Goal: Task Accomplishment & Management: Manage account settings

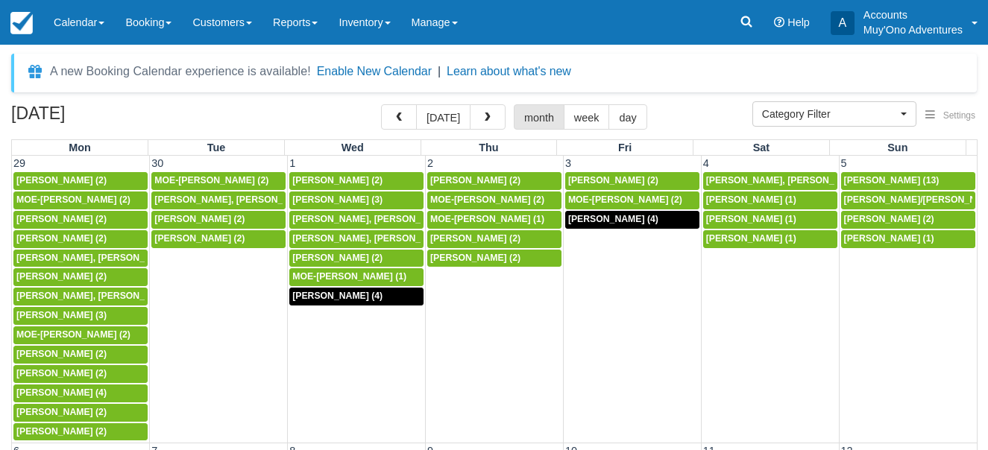
select select
click at [482, 120] on span "button" at bounding box center [487, 118] width 10 height 10
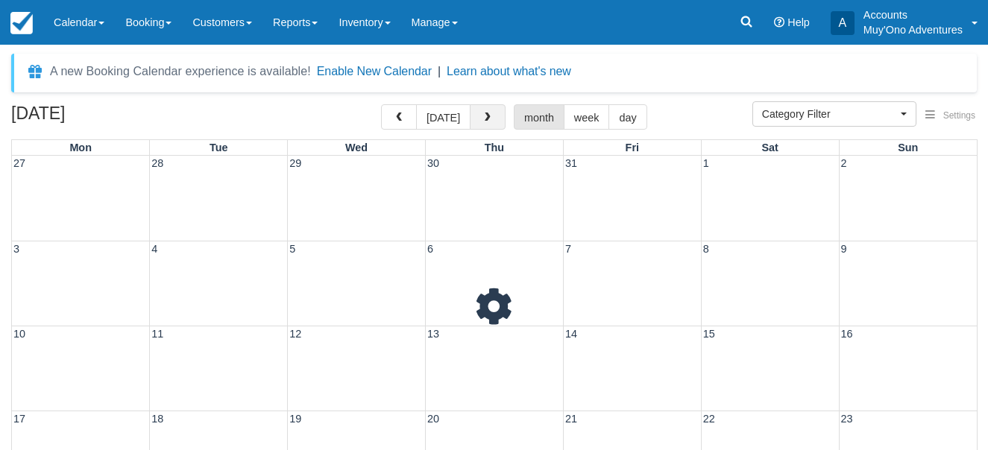
click at [482, 122] on span "button" at bounding box center [487, 118] width 10 height 10
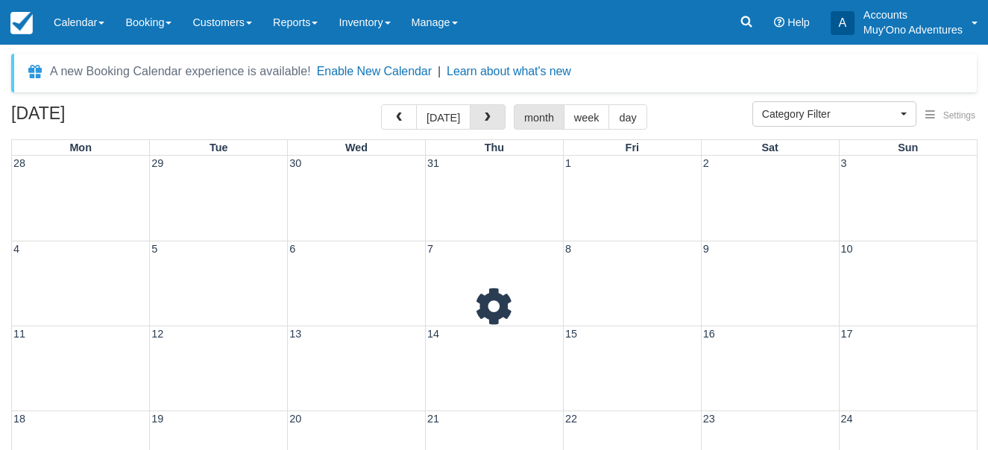
click at [482, 122] on span "button" at bounding box center [487, 118] width 10 height 10
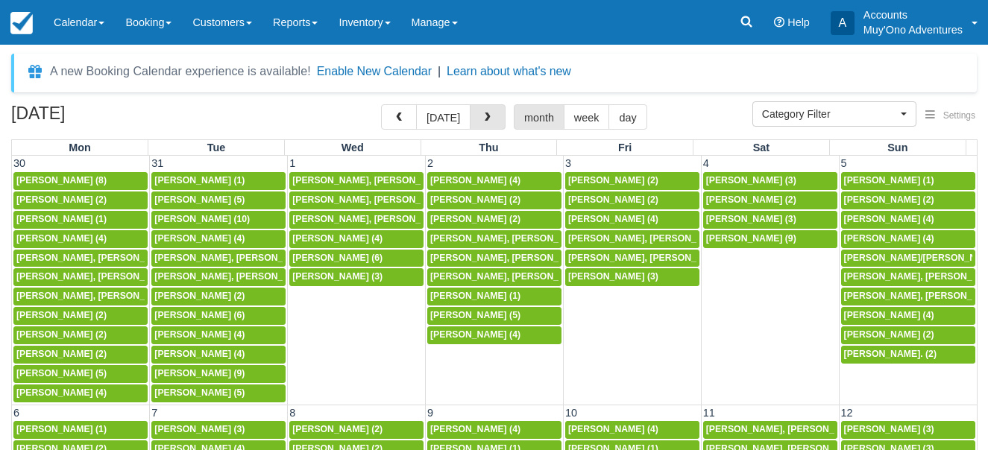
click at [482, 122] on span "button" at bounding box center [487, 118] width 10 height 10
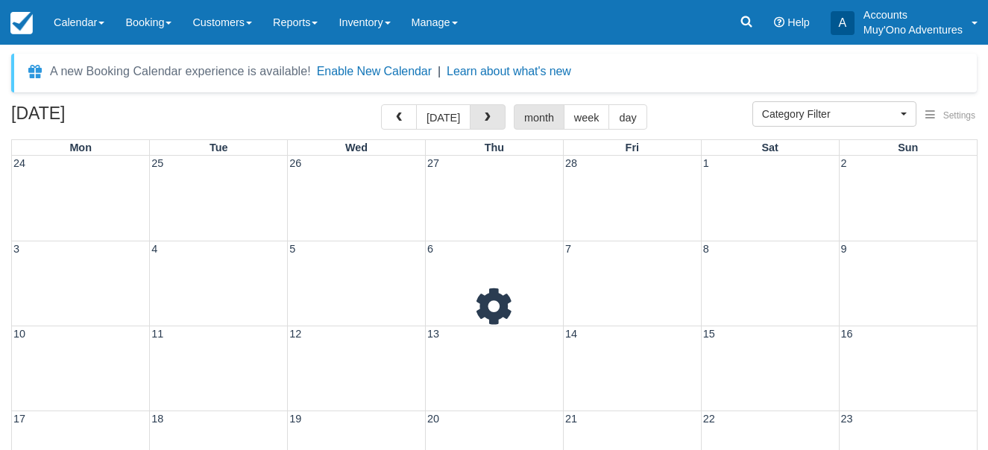
click at [482, 122] on span "button" at bounding box center [487, 118] width 10 height 10
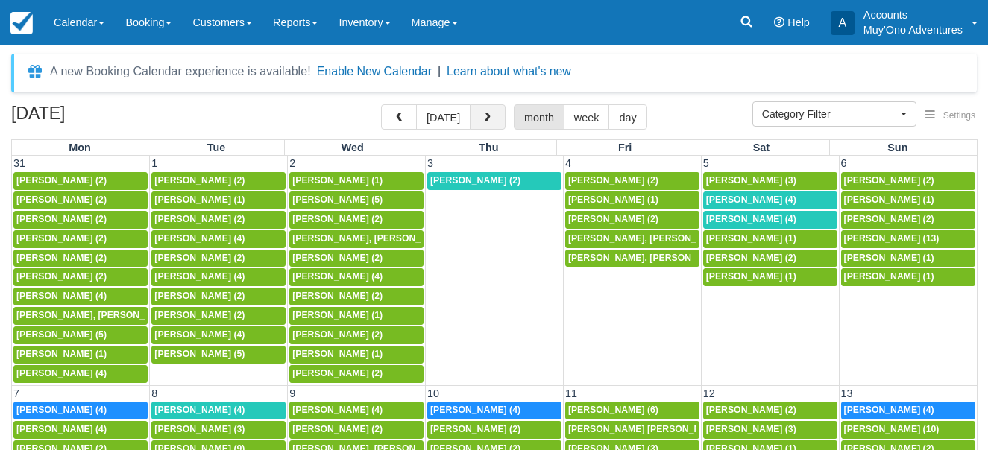
click at [486, 119] on span "button" at bounding box center [487, 118] width 10 height 10
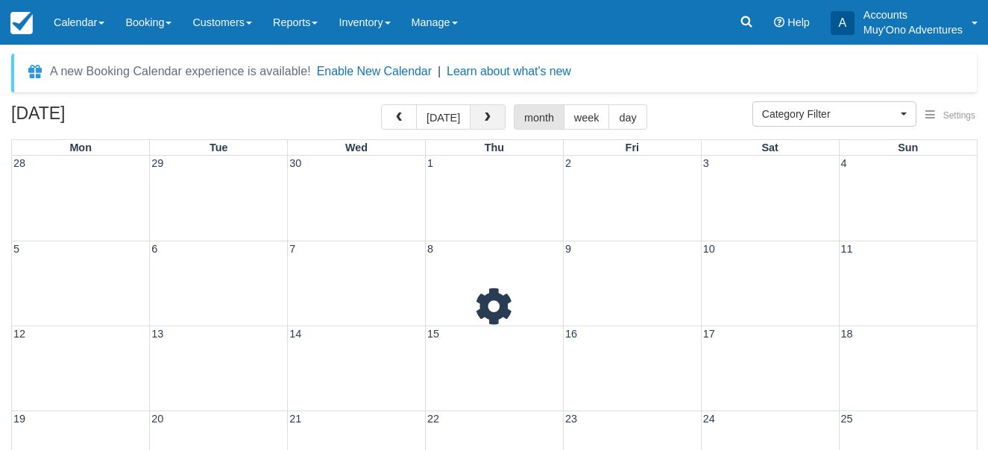
click at [486, 118] on span "button" at bounding box center [487, 118] width 10 height 10
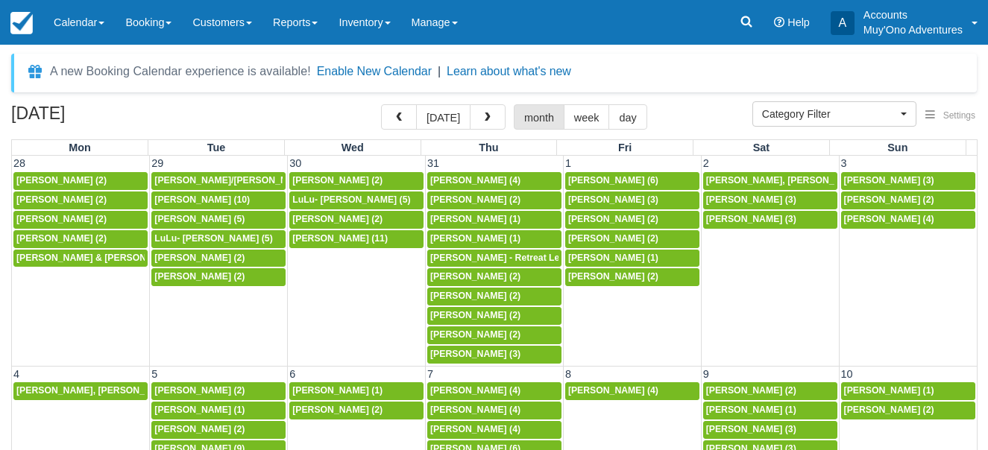
click at [486, 118] on span "button" at bounding box center [487, 118] width 10 height 10
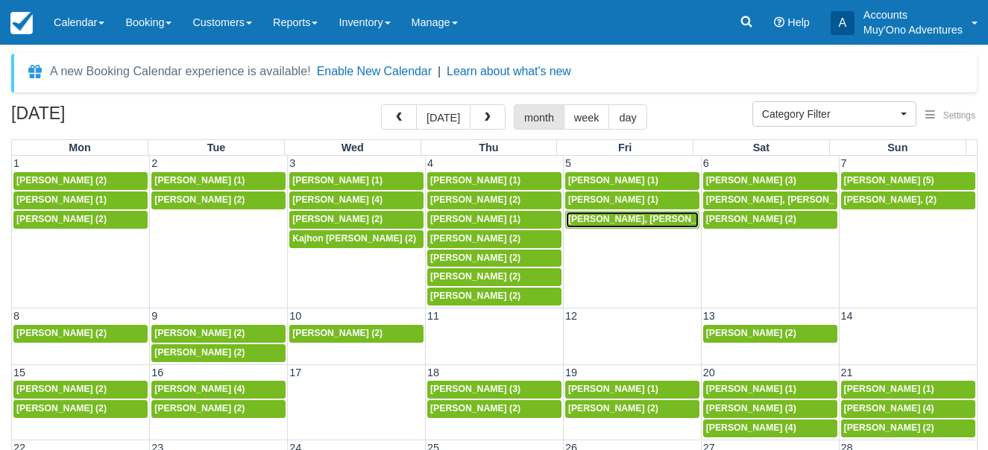
click at [614, 219] on span "[PERSON_NAME], [PERSON_NAME] (2)" at bounding box center [653, 219] width 171 height 10
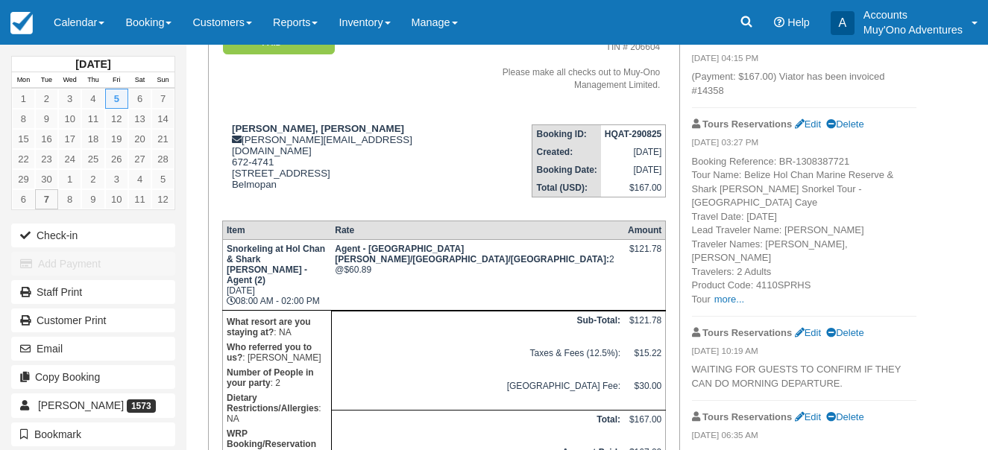
scroll to position [78, 0]
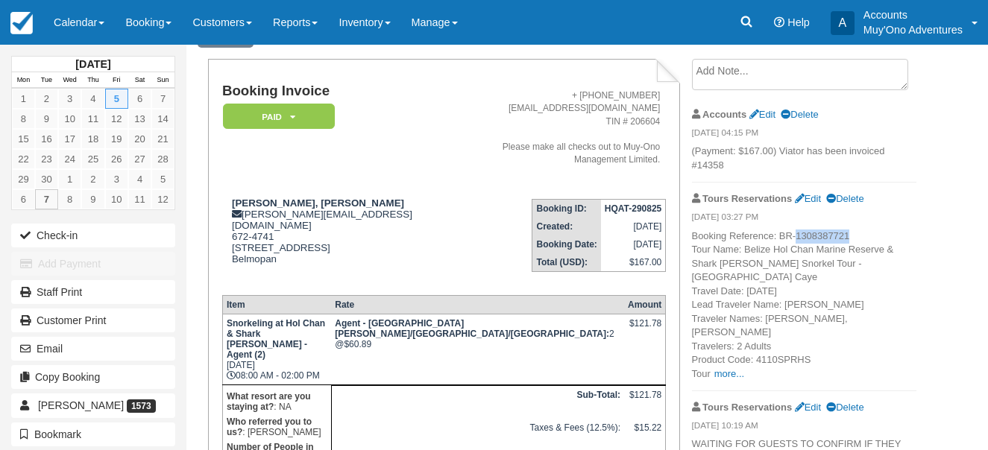
drag, startPoint x: 795, startPoint y: 233, endPoint x: 851, endPoint y: 231, distance: 56.0
click at [851, 231] on p "Booking Reference: BR-1308387721 Tour Name: Belize Hol Chan Marine Reserve & Sh…" at bounding box center [804, 306] width 224 height 152
copy p "1308387721"
click at [104, 22] on span at bounding box center [101, 23] width 6 height 3
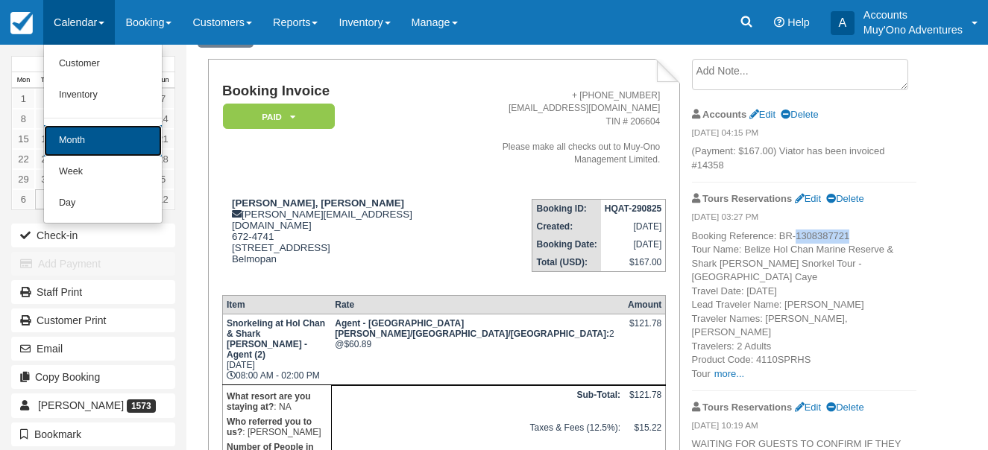
click at [104, 135] on link "Month" at bounding box center [103, 140] width 118 height 31
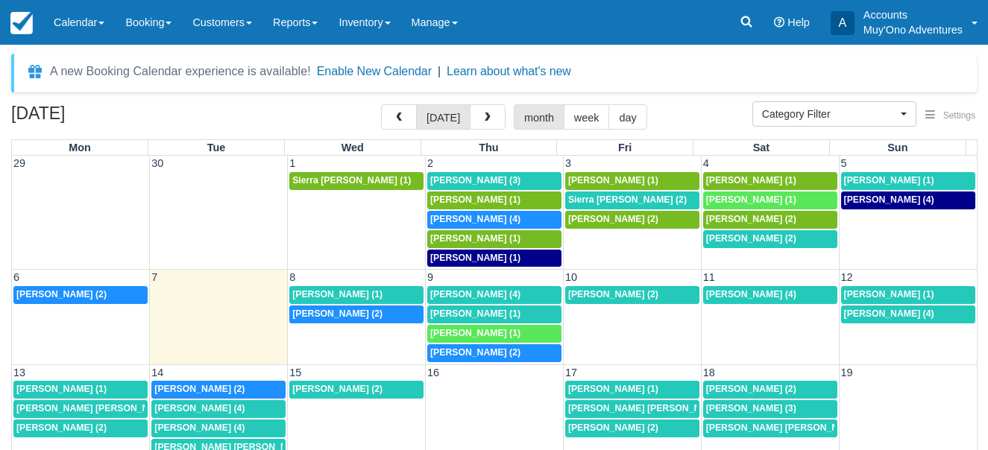
select select
click at [717, 198] on span "[PERSON_NAME] (1)" at bounding box center [751, 200] width 90 height 10
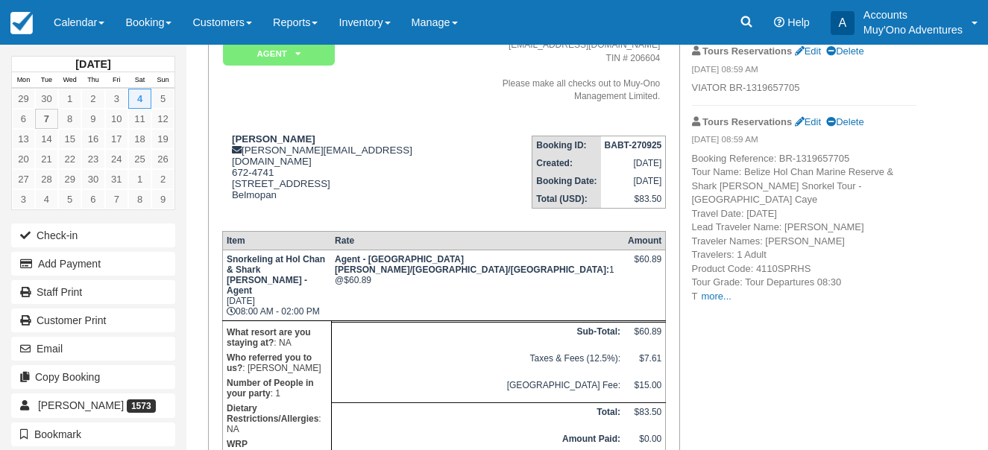
scroll to position [61, 0]
